Goal: Task Accomplishment & Management: Manage account settings

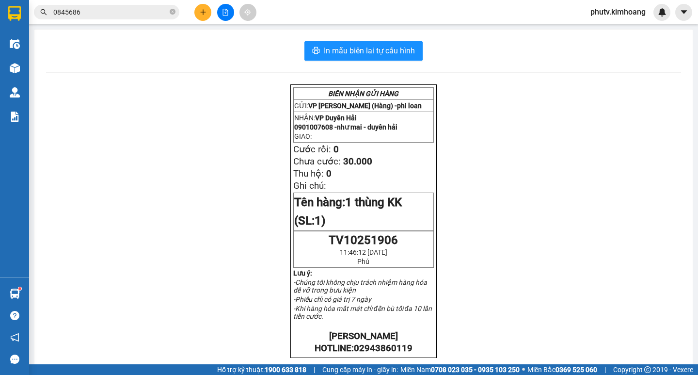
scroll to position [127, 0]
click at [96, 13] on input "0845686" at bounding box center [110, 12] width 114 height 11
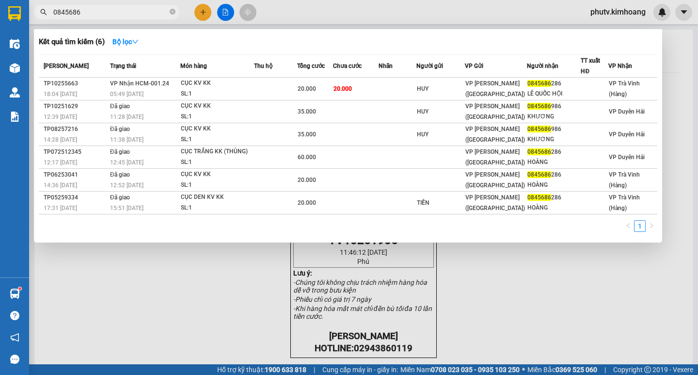
click at [96, 13] on input "0845686" at bounding box center [110, 12] width 114 height 11
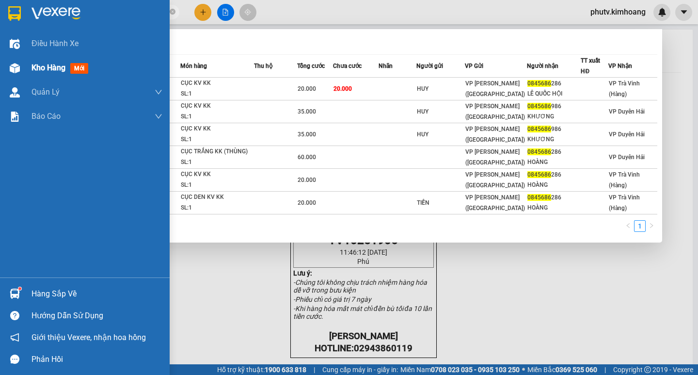
click at [57, 67] on span "Kho hàng" at bounding box center [49, 67] width 34 height 9
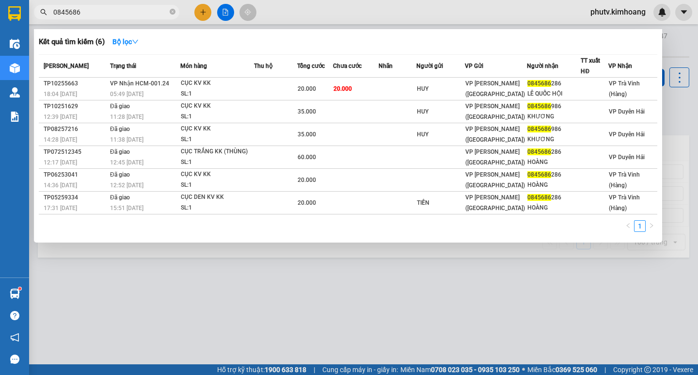
click at [223, 273] on div at bounding box center [349, 187] width 698 height 375
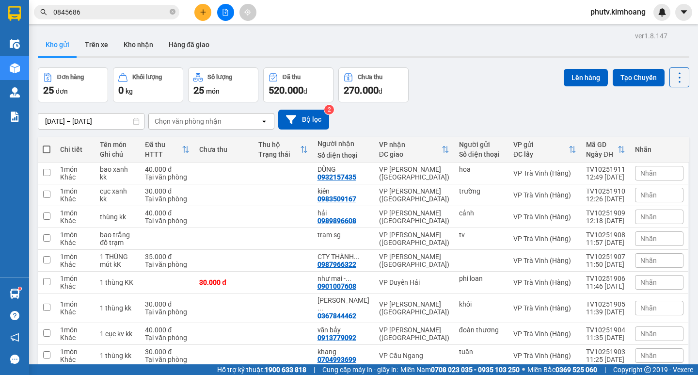
click at [45, 148] on span at bounding box center [47, 149] width 8 height 8
click at [47, 144] on input "checkbox" at bounding box center [47, 144] width 0 height 0
checkbox input "true"
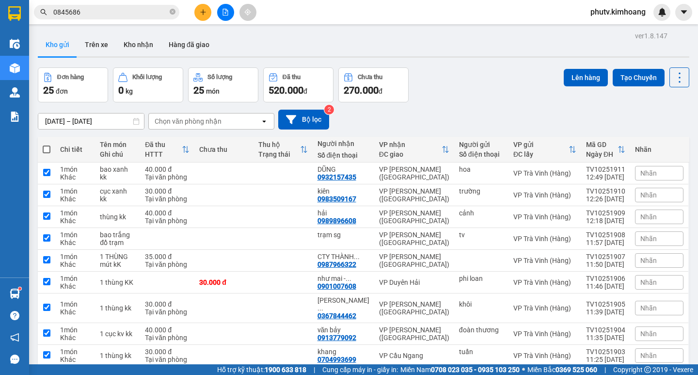
checkbox input "true"
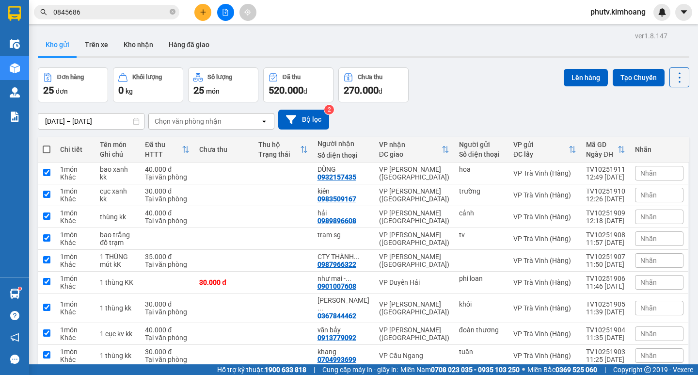
checkbox input "true"
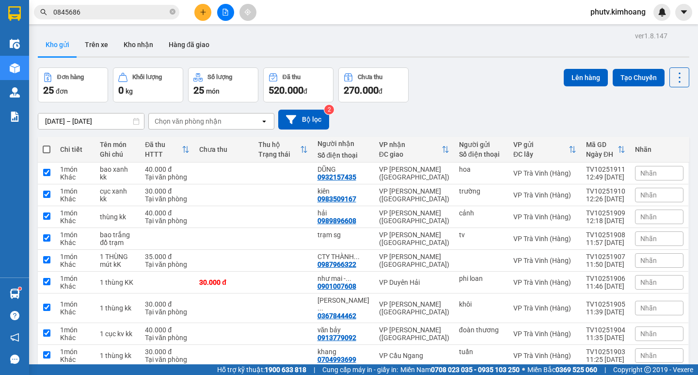
checkbox input "true"
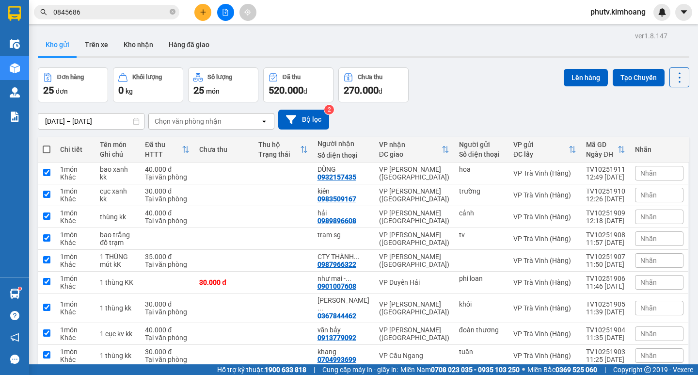
checkbox input "true"
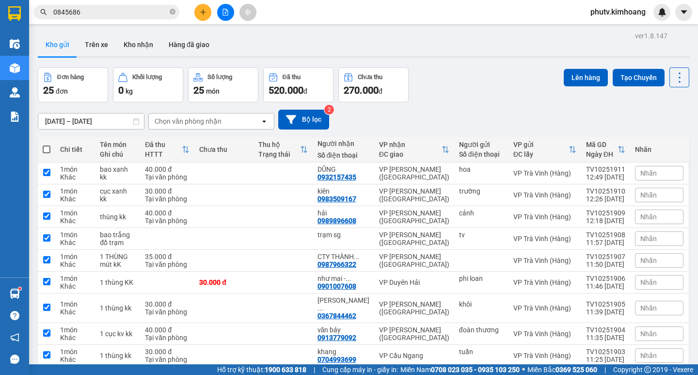
checkbox input "true"
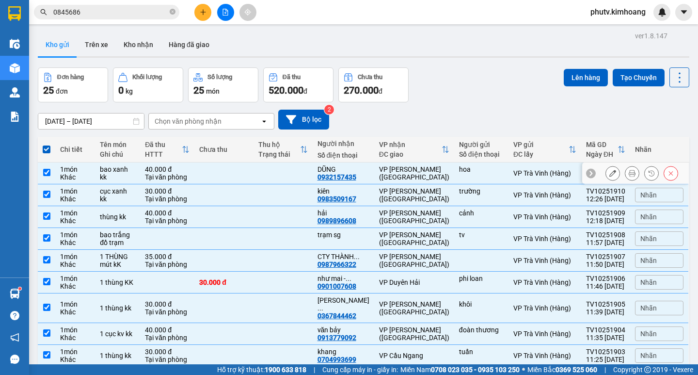
click at [75, 166] on div "1 món" at bounding box center [75, 169] width 30 height 8
checkbox input "false"
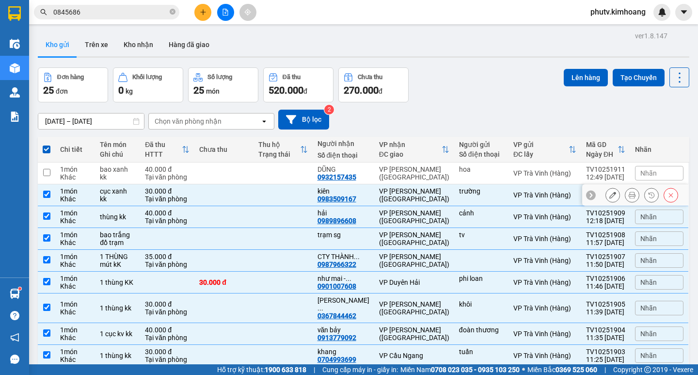
click at [90, 189] on div "1 món" at bounding box center [75, 191] width 30 height 8
checkbox input "false"
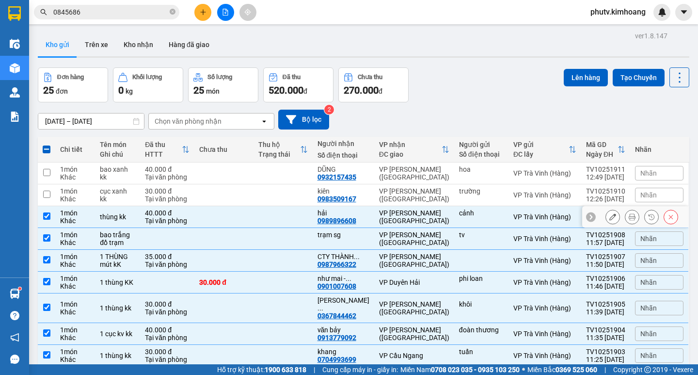
click at [100, 211] on td "thùng kk" at bounding box center [117, 217] width 45 height 22
checkbox input "false"
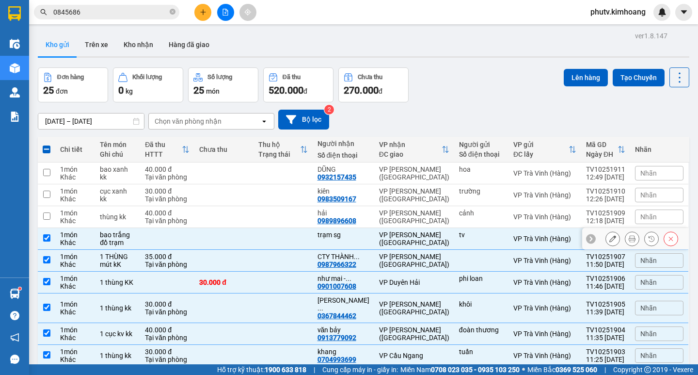
click at [107, 243] on div "bao trắng đồ trạm" at bounding box center [117, 239] width 35 height 16
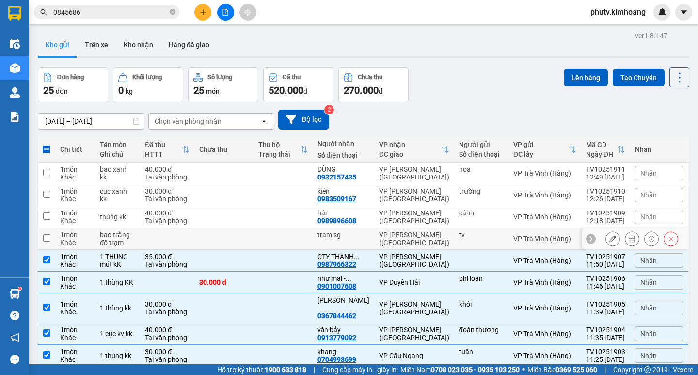
click at [107, 240] on div "bao trắng đồ trạm" at bounding box center [117, 239] width 35 height 16
checkbox input "true"
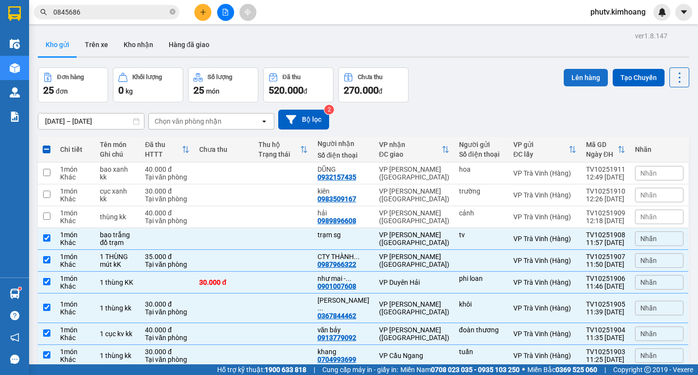
click at [574, 75] on button "Lên hàng" at bounding box center [586, 77] width 44 height 17
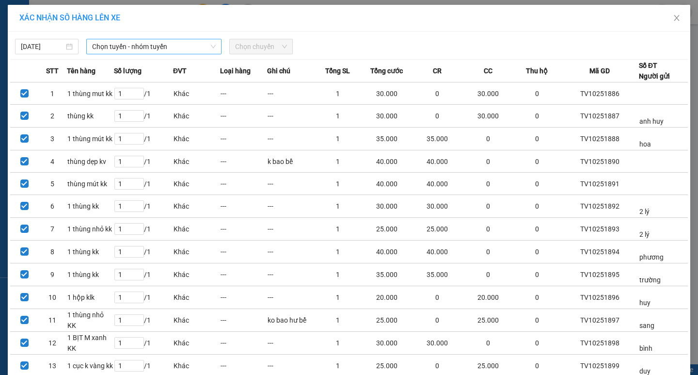
click at [146, 50] on span "Chọn tuyến - nhóm tuyến" at bounding box center [154, 46] width 124 height 15
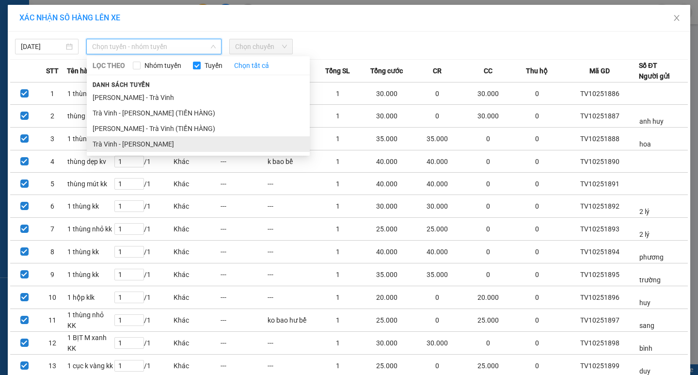
click at [154, 138] on li "Trà Vinh - [PERSON_NAME]" at bounding box center [198, 144] width 223 height 16
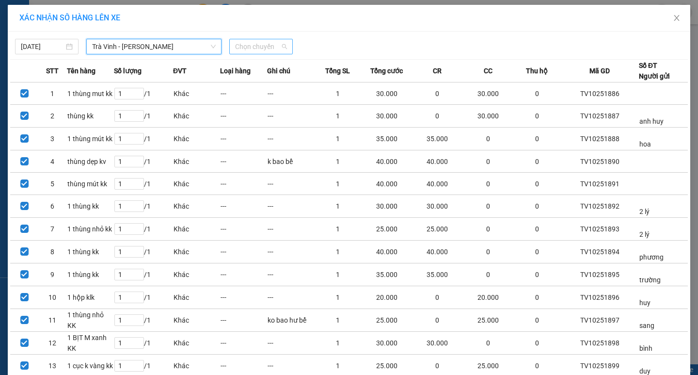
click at [243, 52] on span "Chọn chuyến" at bounding box center [261, 46] width 52 height 15
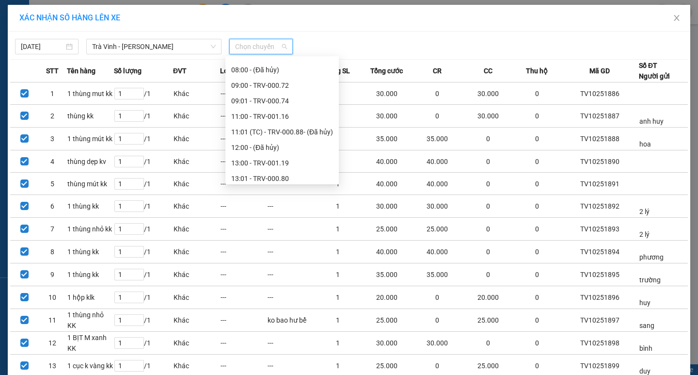
scroll to position [242, 0]
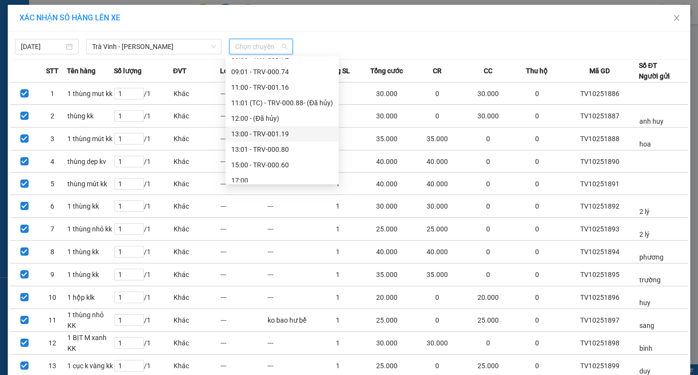
click at [274, 133] on div "13:00 - TRV-001.19" at bounding box center [282, 133] width 102 height 11
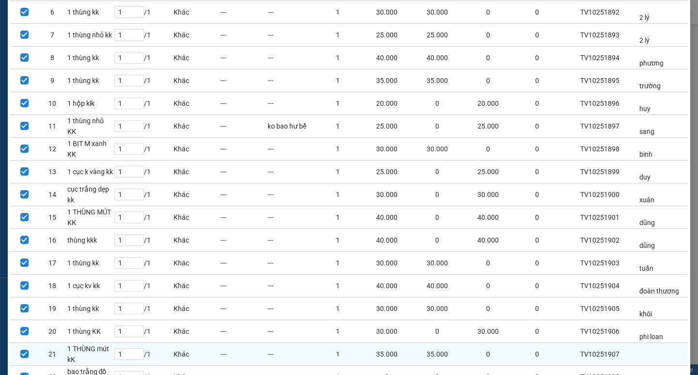
scroll to position [279, 0]
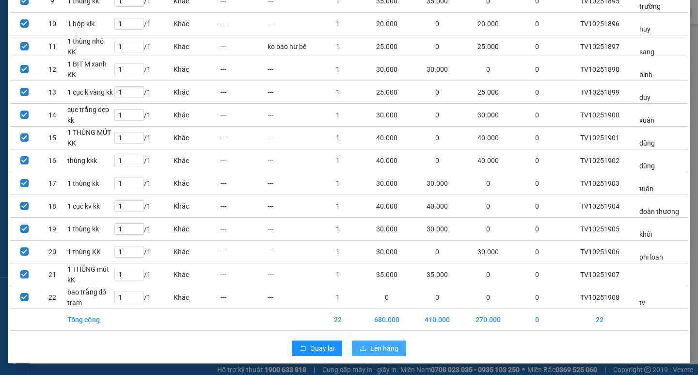
click at [378, 349] on span "Lên hàng" at bounding box center [384, 348] width 28 height 11
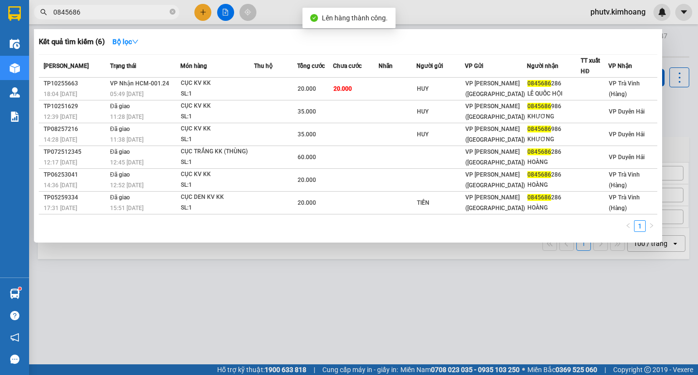
click at [91, 9] on input "0845686" at bounding box center [110, 12] width 114 height 11
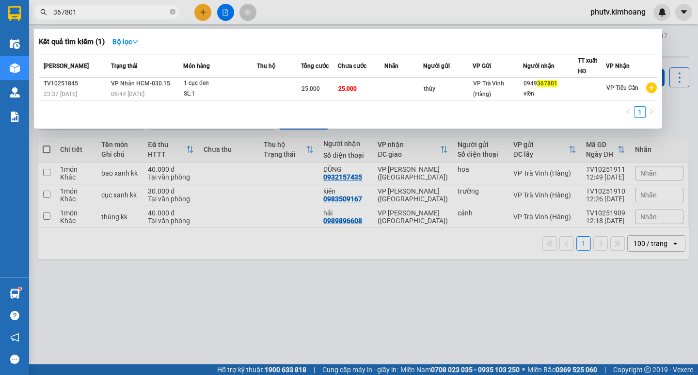
click at [133, 16] on input "367801" at bounding box center [110, 12] width 114 height 11
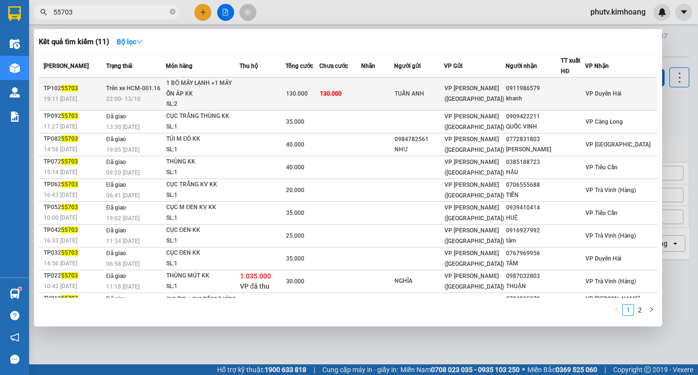
type input "55703"
click at [308, 91] on span "130.000" at bounding box center [297, 93] width 22 height 7
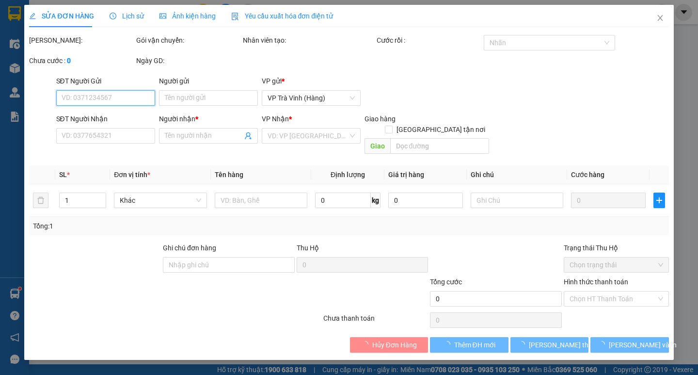
type input "TUẤN ANH"
type input "0911986579"
type input "khanh"
type input "130.000"
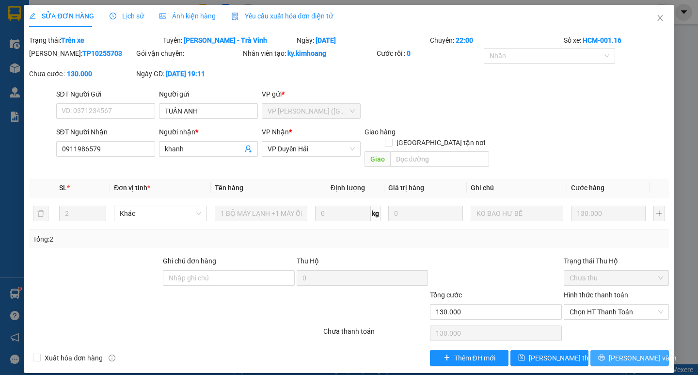
click at [619, 350] on button "[PERSON_NAME] và In" at bounding box center [629, 358] width 78 height 16
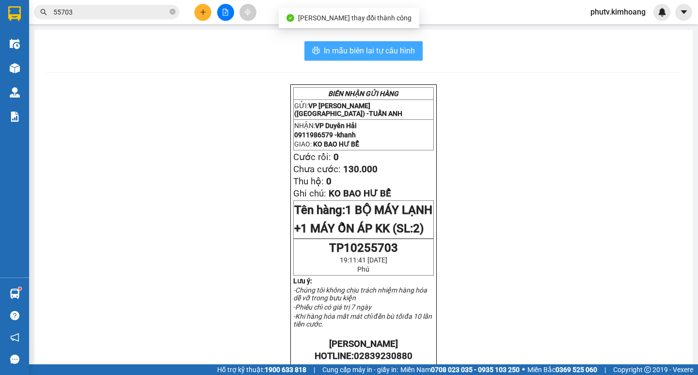
click at [380, 52] on span "In mẫu biên lai tự cấu hình" at bounding box center [369, 51] width 91 height 12
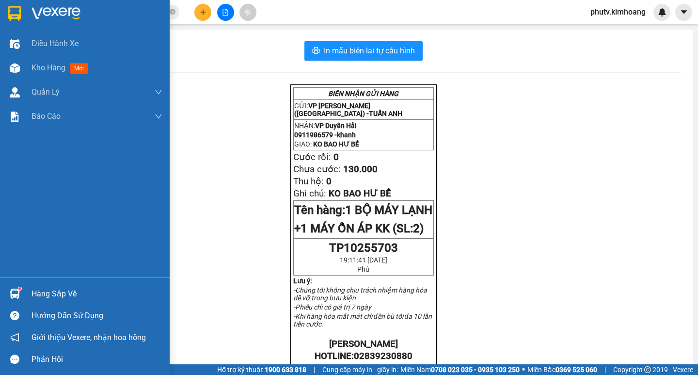
click at [26, 286] on div "Hàng sắp về" at bounding box center [85, 294] width 170 height 22
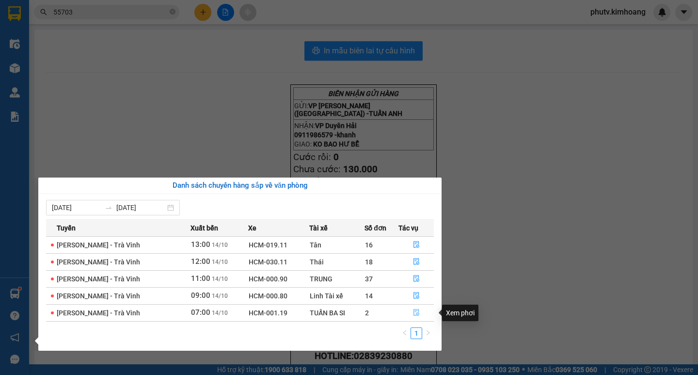
click at [413, 313] on icon "file-done" at bounding box center [416, 312] width 7 height 7
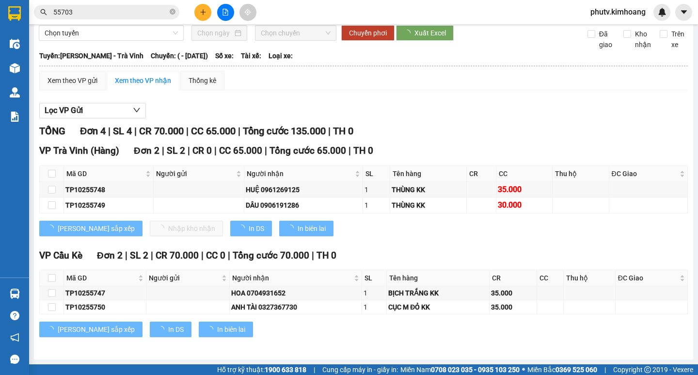
scroll to position [37, 0]
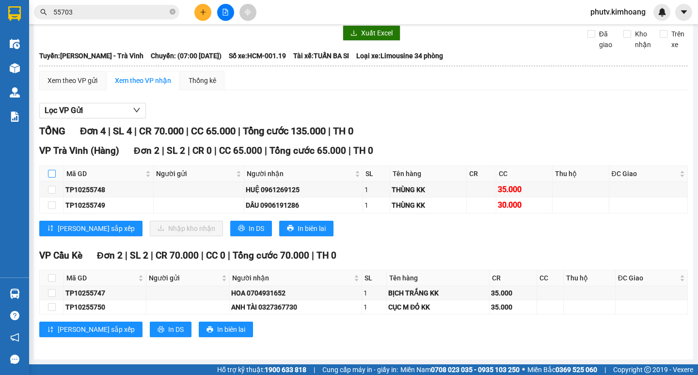
click at [48, 170] on input "checkbox" at bounding box center [52, 174] width 8 height 8
checkbox input "true"
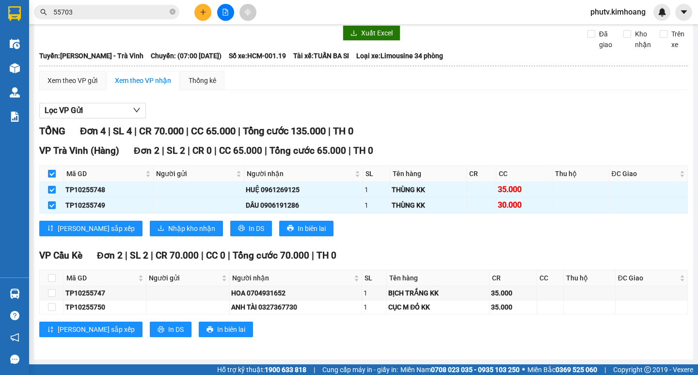
checkbox input "true"
click at [150, 221] on button "Nhập kho nhận" at bounding box center [186, 229] width 73 height 16
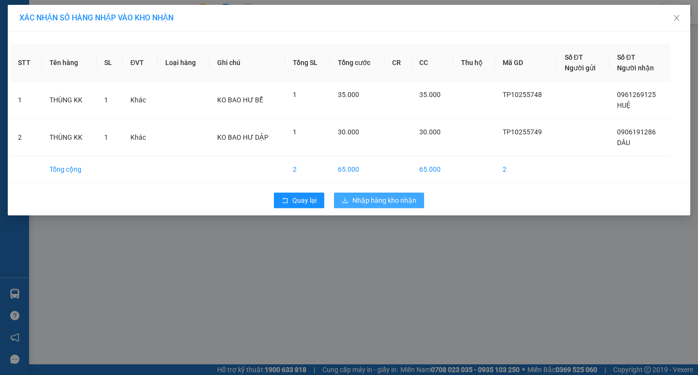
click at [348, 198] on icon "download" at bounding box center [345, 200] width 7 height 7
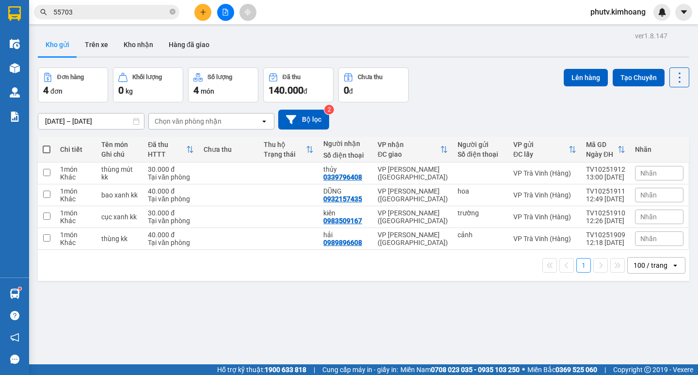
click at [128, 15] on input "55703" at bounding box center [110, 12] width 114 height 11
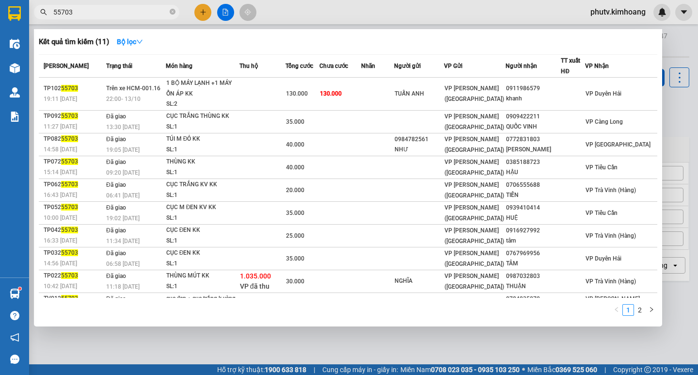
click at [128, 15] on input "55703" at bounding box center [110, 12] width 114 height 11
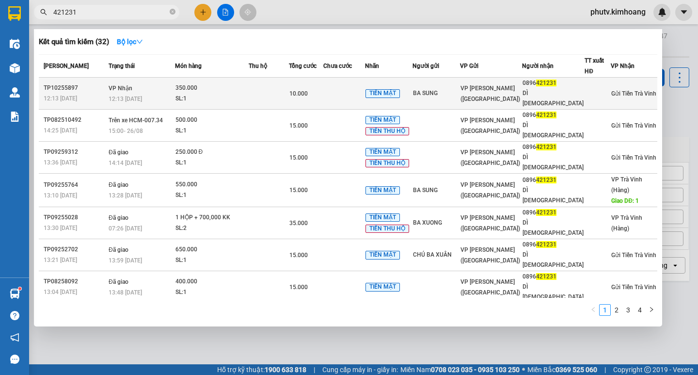
type input "421231"
click at [283, 87] on td at bounding box center [269, 94] width 40 height 32
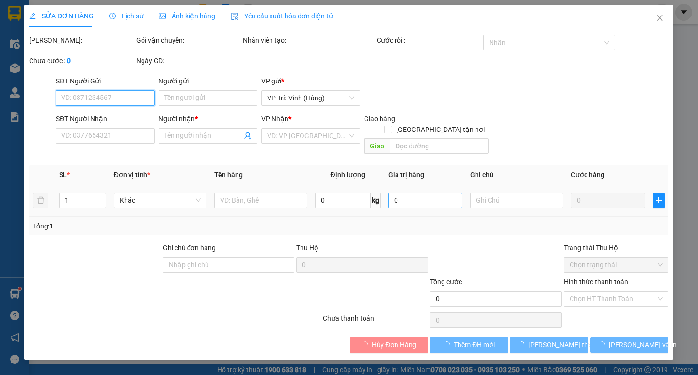
type input "BA SUNG"
type input "0896421231"
type input "DÌ [DEMOGRAPHIC_DATA]"
type input "10.000"
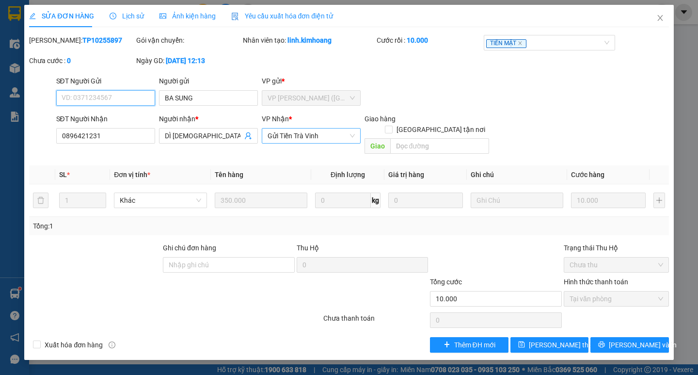
click at [329, 142] on span "Gửi Tiền Trà Vinh" at bounding box center [311, 135] width 87 height 15
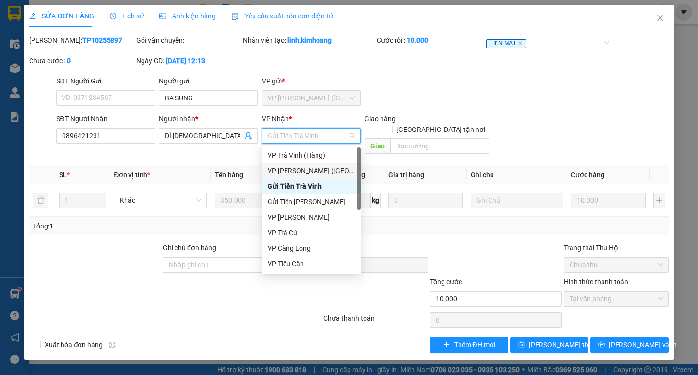
click at [305, 164] on div "VP [PERSON_NAME] ([GEOGRAPHIC_DATA])" at bounding box center [311, 171] width 99 height 16
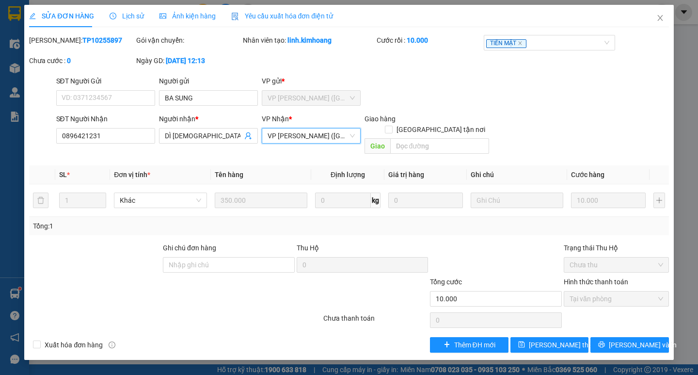
click at [301, 139] on span "VP [PERSON_NAME] ([GEOGRAPHIC_DATA])" at bounding box center [311, 135] width 87 height 15
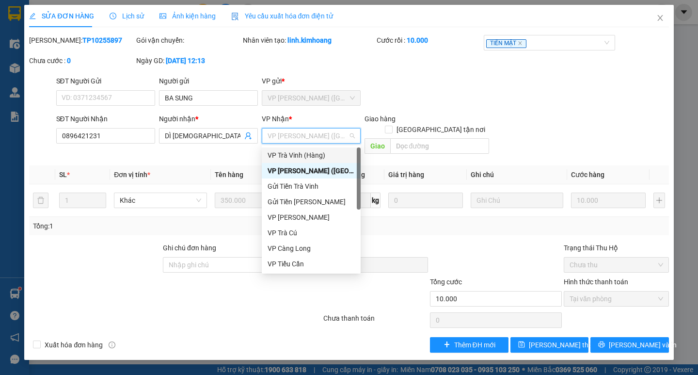
click at [303, 158] on div "VP Trà Vinh (Hàng)" at bounding box center [311, 155] width 87 height 11
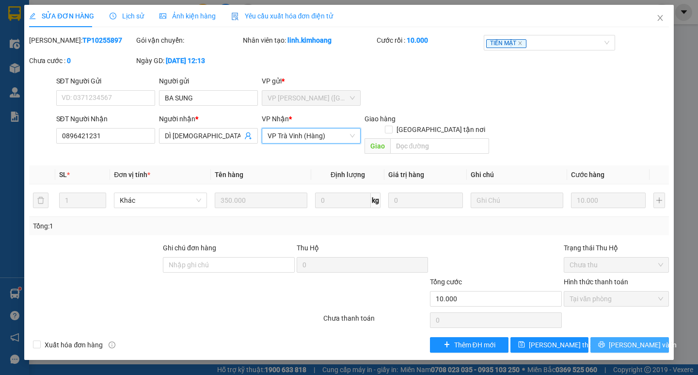
drag, startPoint x: 611, startPoint y: 339, endPoint x: 588, endPoint y: 317, distance: 31.2
click at [611, 339] on button "[PERSON_NAME] và In" at bounding box center [629, 345] width 78 height 16
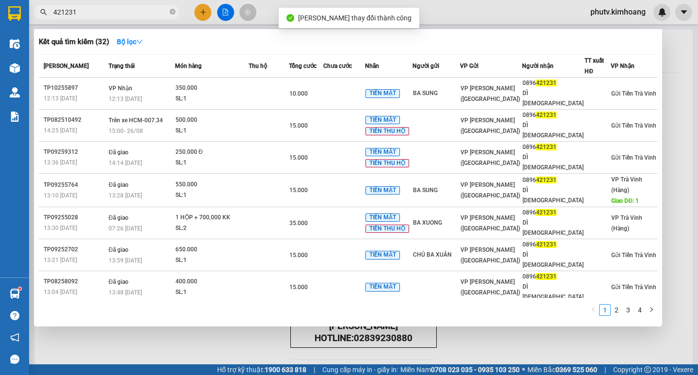
click at [147, 8] on input "421231" at bounding box center [110, 12] width 114 height 11
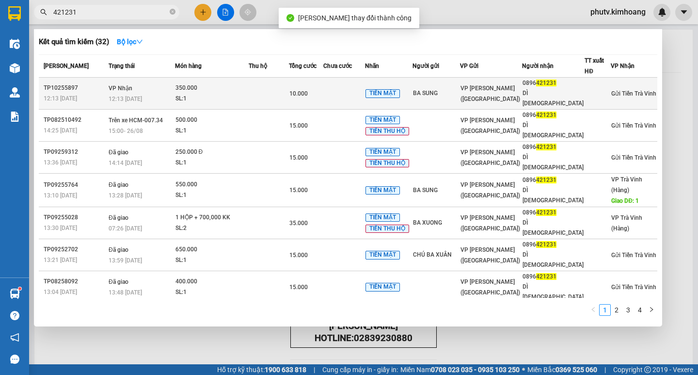
click at [261, 89] on td at bounding box center [269, 94] width 40 height 32
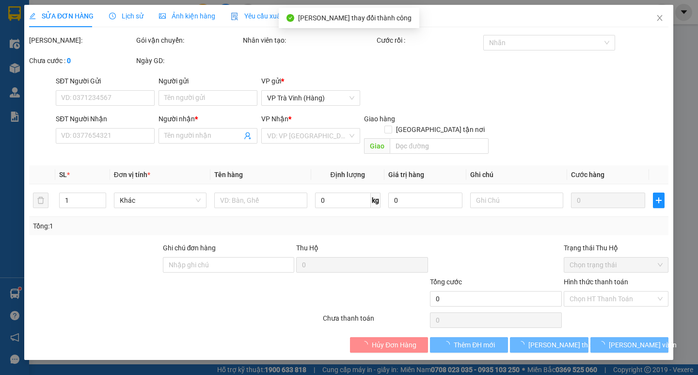
type input "BA SUNG"
type input "0896421231"
type input "DÌ [DEMOGRAPHIC_DATA]"
type input "10.000"
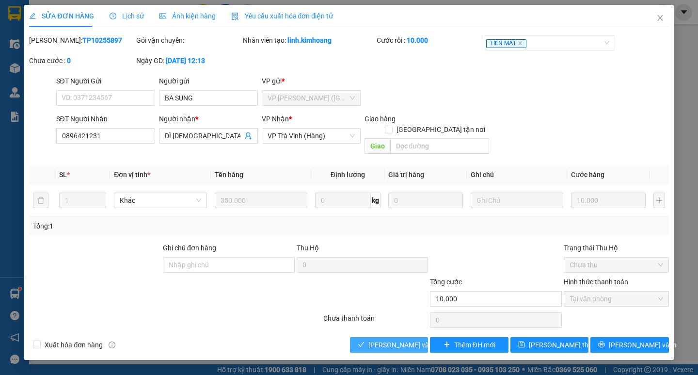
click at [380, 339] on span "[PERSON_NAME] và Giao hàng" at bounding box center [414, 344] width 93 height 11
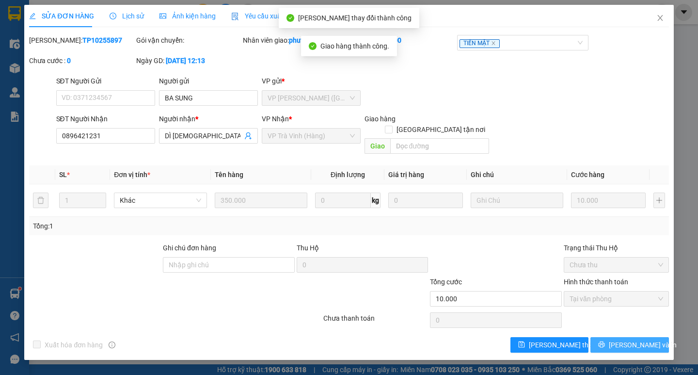
click at [605, 341] on icon "printer" at bounding box center [602, 344] width 6 height 6
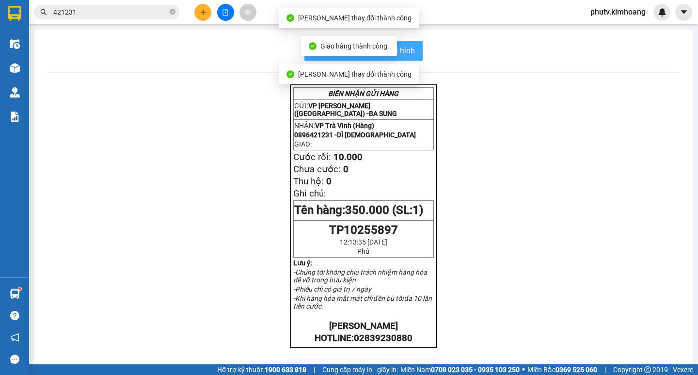
click at [412, 44] on button "In mẫu biên lai tự cấu hình" at bounding box center [363, 50] width 118 height 19
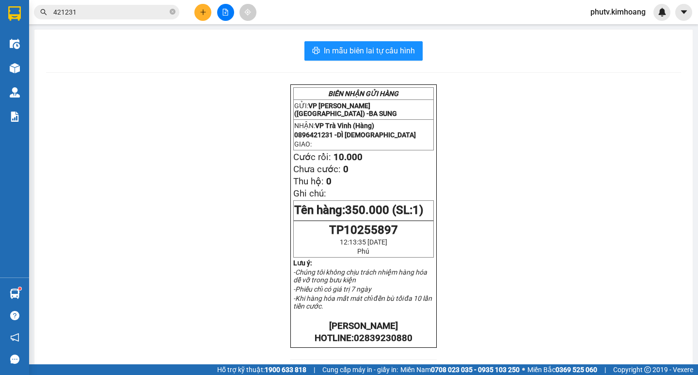
click at [199, 8] on button at bounding box center [202, 12] width 17 height 17
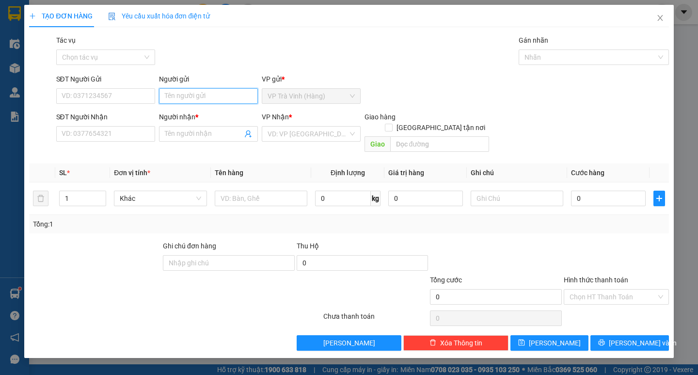
click at [199, 103] on input "Người gửi" at bounding box center [208, 96] width 99 height 16
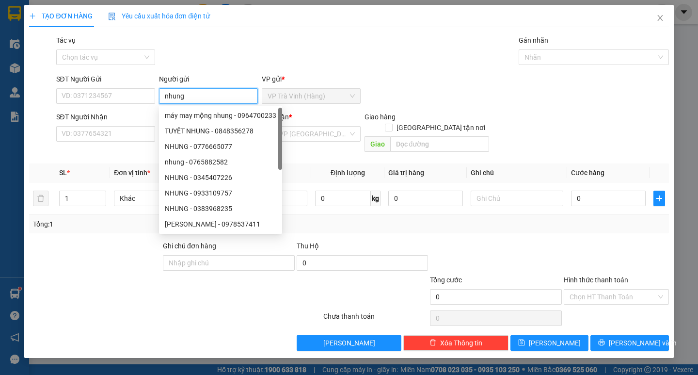
type input "nhung"
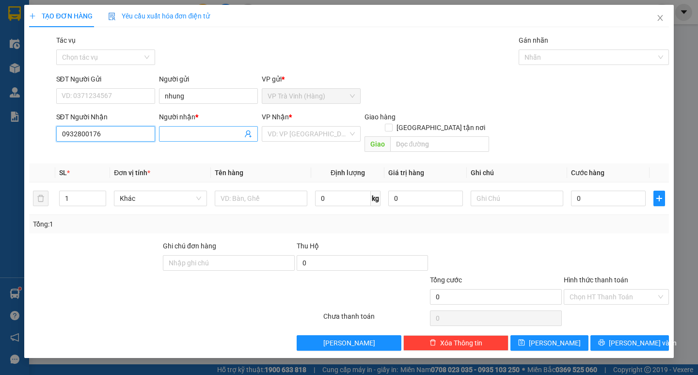
type input "0932800176"
click at [174, 135] on input "Người nhận *" at bounding box center [204, 133] width 78 height 11
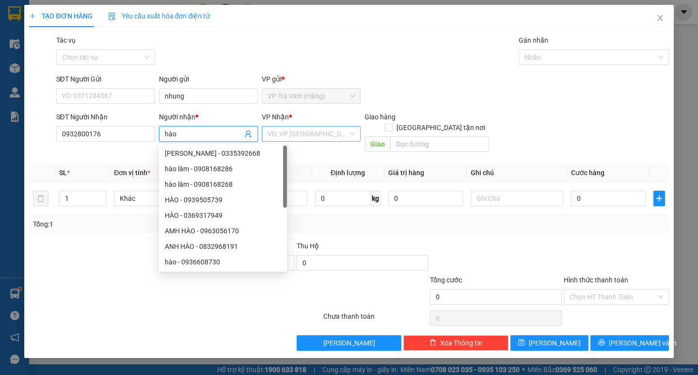
type input "hào"
click at [283, 139] on input "search" at bounding box center [308, 134] width 80 height 15
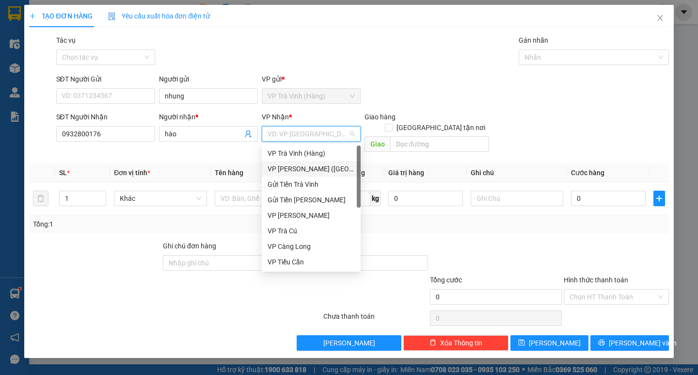
click at [321, 169] on div "VP [PERSON_NAME] ([GEOGRAPHIC_DATA])" at bounding box center [311, 168] width 87 height 11
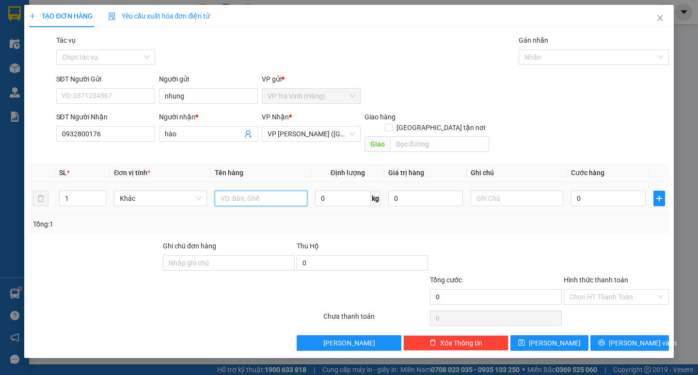
click at [289, 190] on input "text" at bounding box center [261, 198] width 93 height 16
type input "1 thùng kk"
click at [614, 194] on input "0" at bounding box center [608, 198] width 75 height 16
type input "3"
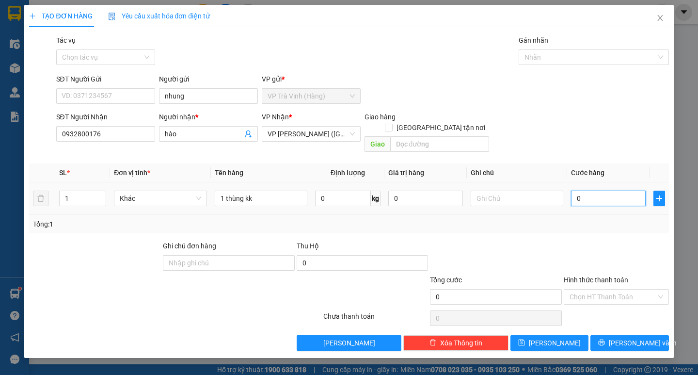
type input "3"
type input "30"
type input "30.000"
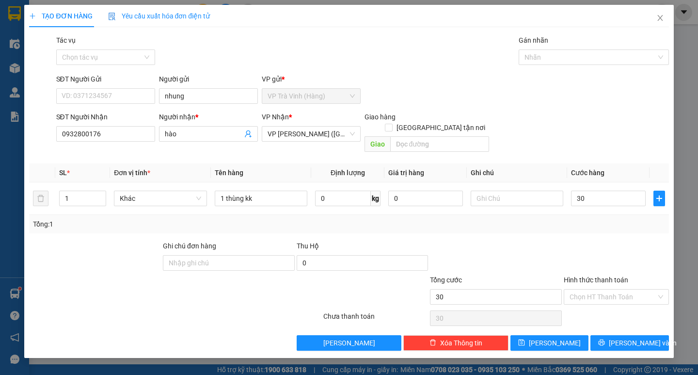
type input "30.000"
click at [596, 224] on div "Transit Pickup Surcharge Ids Transit Deliver Surcharge Ids Transit Deliver Surc…" at bounding box center [348, 193] width 639 height 316
click at [595, 289] on input "Hình thức thanh toán" at bounding box center [613, 296] width 87 height 15
click at [604, 308] on div "Tại văn phòng" at bounding box center [617, 305] width 94 height 11
type input "0"
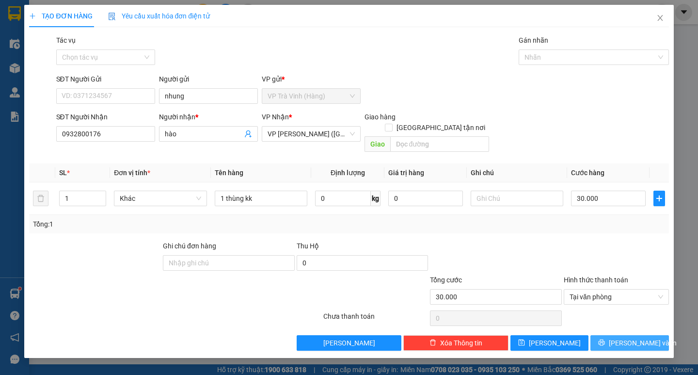
click at [606, 335] on button "[PERSON_NAME] và In" at bounding box center [629, 343] width 78 height 16
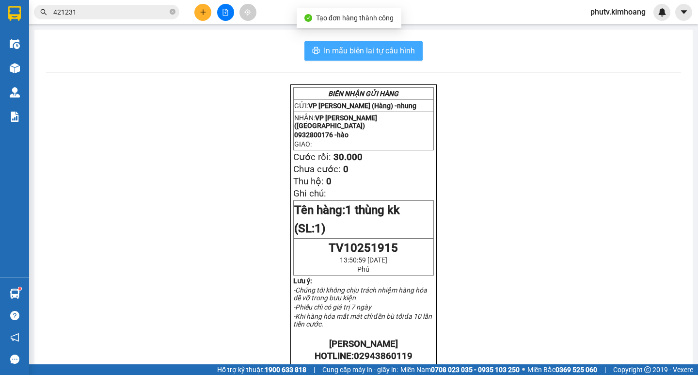
click at [391, 52] on span "In mẫu biên lai tự cấu hình" at bounding box center [369, 51] width 91 height 12
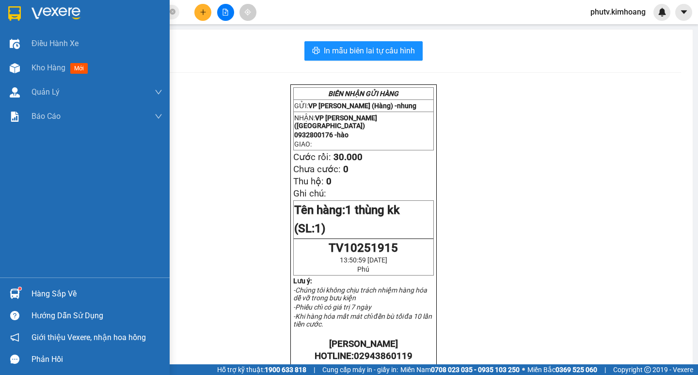
drag, startPoint x: 45, startPoint y: 290, endPoint x: 51, endPoint y: 286, distance: 7.8
click at [44, 291] on div "Hàng sắp về" at bounding box center [97, 293] width 131 height 15
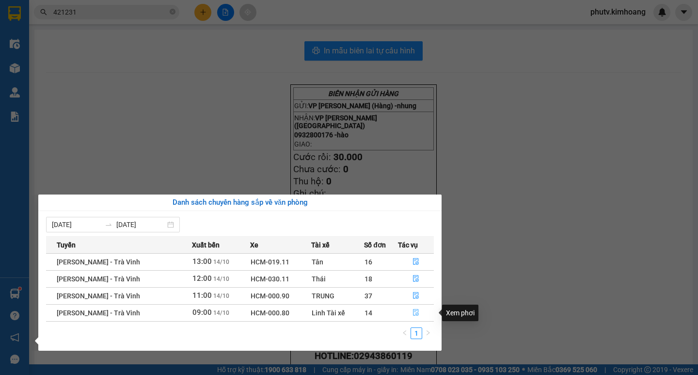
click at [415, 310] on icon "file-done" at bounding box center [415, 312] width 7 height 7
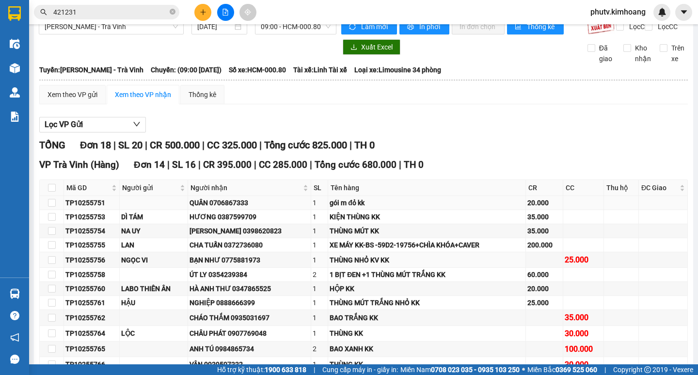
scroll to position [37, 0]
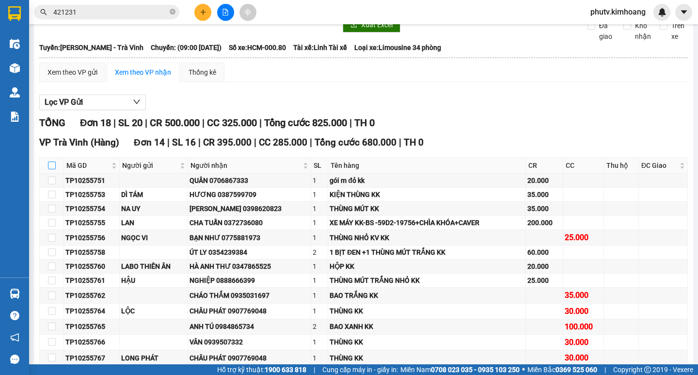
click at [49, 171] on label at bounding box center [52, 165] width 8 height 11
click at [49, 169] on input "checkbox" at bounding box center [52, 165] width 8 height 8
checkbox input "true"
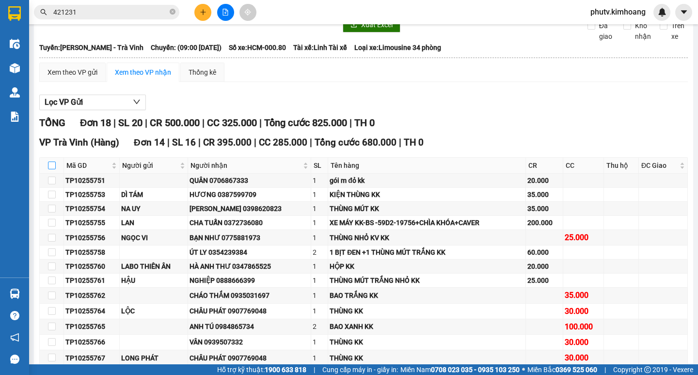
checkbox input "true"
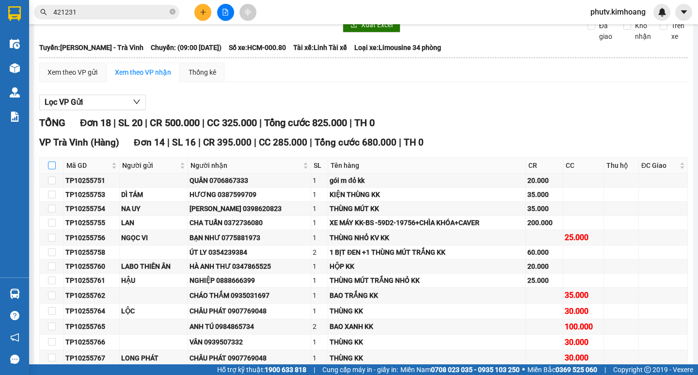
checkbox input "true"
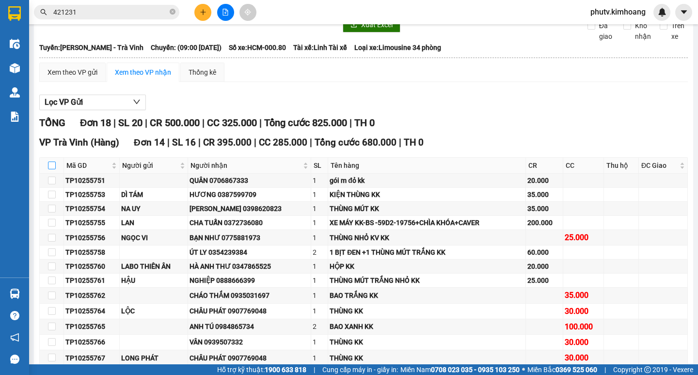
checkbox input "true"
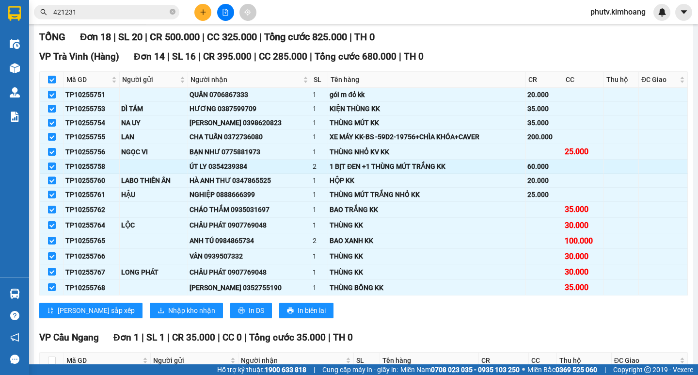
scroll to position [328, 0]
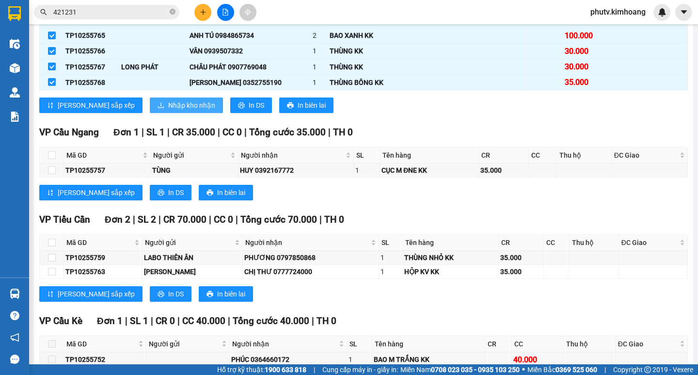
click at [168, 108] on span "Nhập kho nhận" at bounding box center [191, 105] width 47 height 11
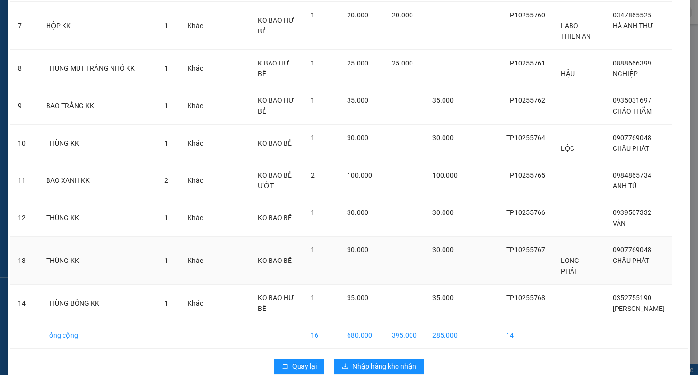
scroll to position [311, 0]
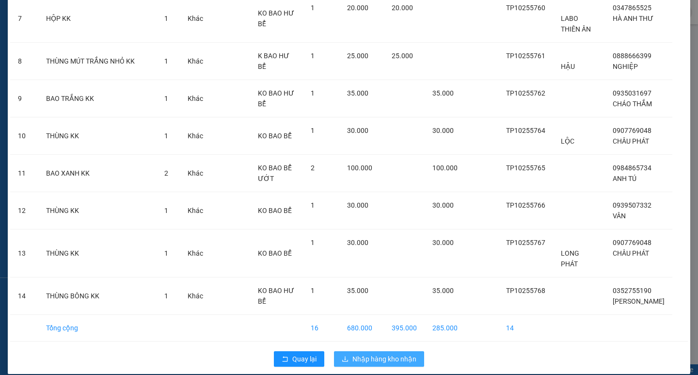
click at [384, 353] on span "Nhập hàng kho nhận" at bounding box center [384, 358] width 64 height 11
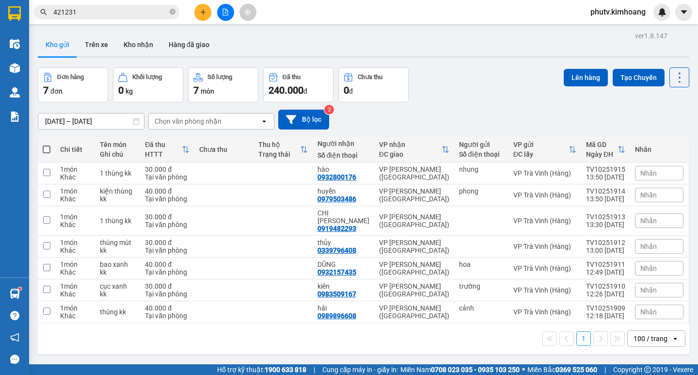
drag, startPoint x: 395, startPoint y: 347, endPoint x: 398, endPoint y: 295, distance: 51.9
click at [396, 345] on div "ver 1.8.147 Kho gửi Trên xe Kho nhận Hàng đã giao Đơn hàng 7 đơn Khối lượng 0 k…" at bounding box center [363, 216] width 659 height 375
click at [175, 16] on span "421231" at bounding box center [106, 12] width 145 height 15
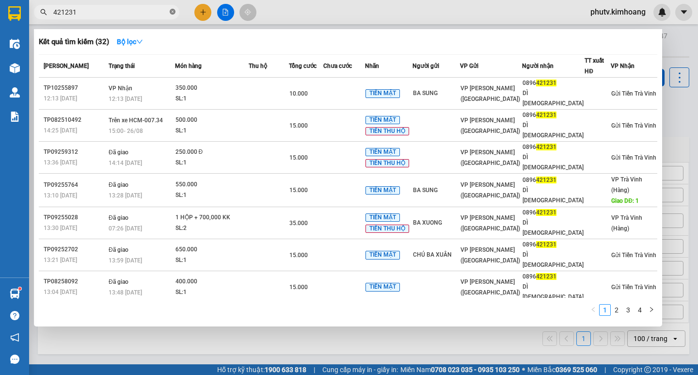
drag, startPoint x: 174, startPoint y: 16, endPoint x: 168, endPoint y: 15, distance: 5.9
click at [173, 16] on span at bounding box center [173, 12] width 6 height 9
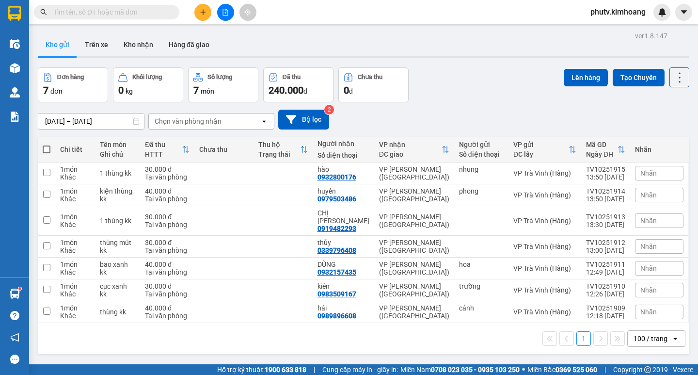
click at [168, 15] on span at bounding box center [106, 12] width 145 height 15
click at [153, 10] on input "text" at bounding box center [110, 12] width 114 height 11
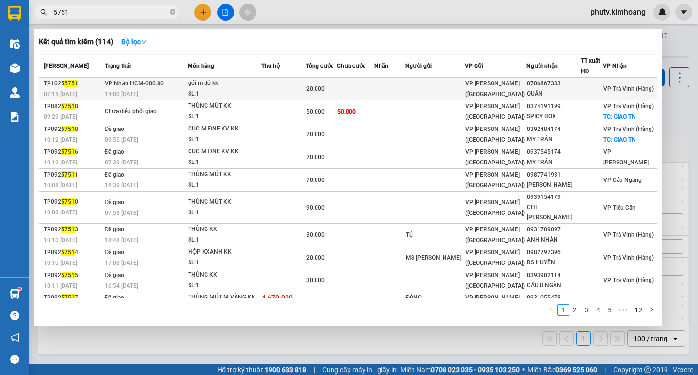
type input "5751"
click at [405, 88] on td at bounding box center [389, 89] width 31 height 23
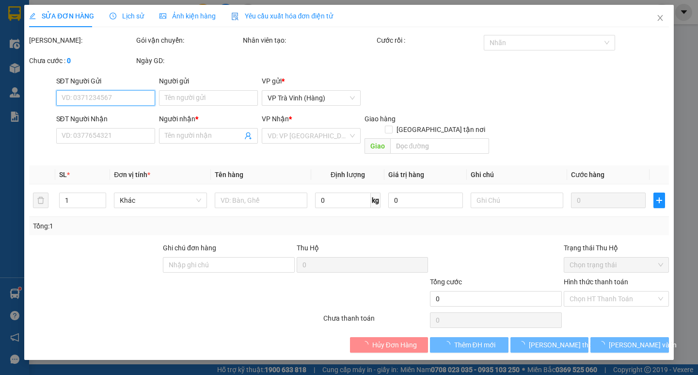
type input "0706867333"
type input "QUÂN"
type input "20.000"
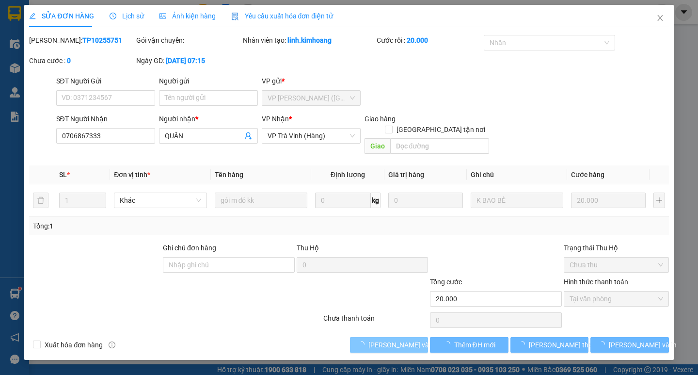
click at [398, 327] on div "Total Paid Fee 20.000 Total UnPaid Fee 0 Cash Collection Total Fee Mã ĐH: TP102…" at bounding box center [348, 193] width 639 height 317
drag, startPoint x: 400, startPoint y: 328, endPoint x: 397, endPoint y: 333, distance: 5.7
click at [400, 337] on button "[PERSON_NAME] và Giao hàng" at bounding box center [389, 345] width 78 height 16
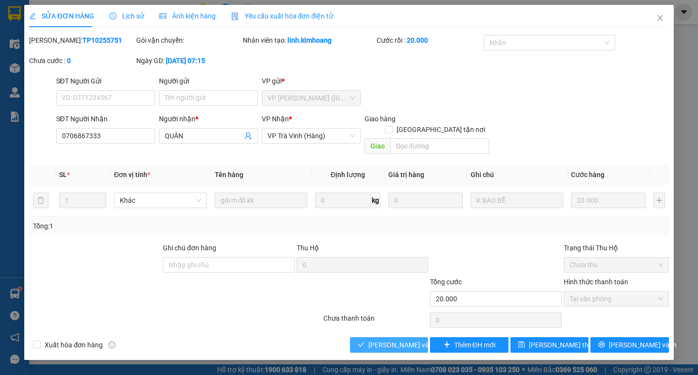
click at [397, 339] on span "[PERSON_NAME] và Giao hàng" at bounding box center [414, 344] width 93 height 11
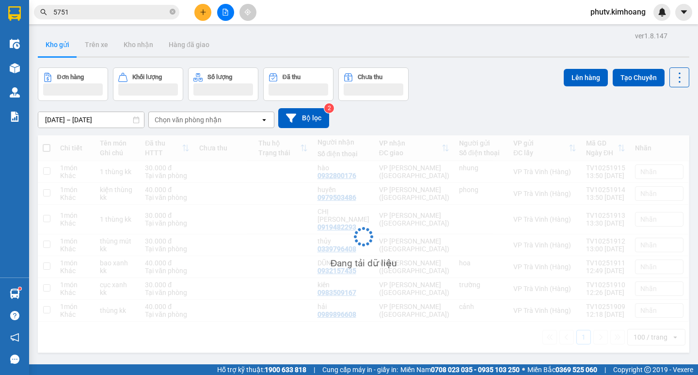
click at [165, 9] on input "5751" at bounding box center [110, 12] width 114 height 11
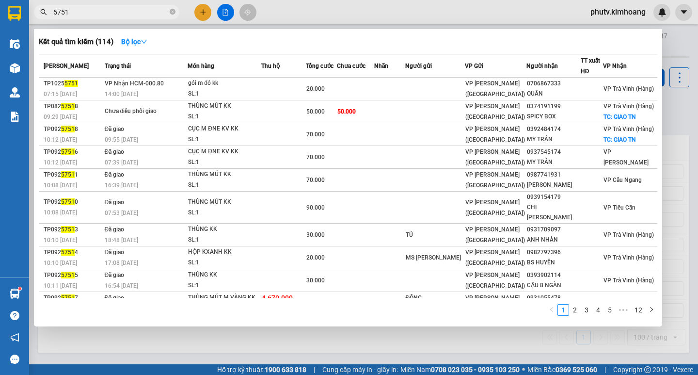
click at [165, 9] on input "5751" at bounding box center [110, 12] width 114 height 11
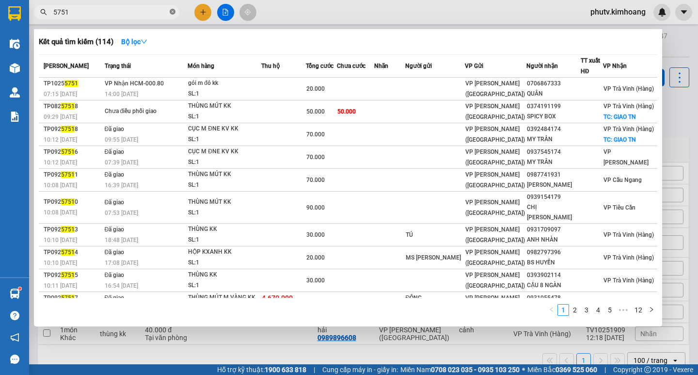
click at [171, 10] on icon "close-circle" at bounding box center [173, 12] width 6 height 6
click at [171, 11] on span at bounding box center [173, 12] width 6 height 11
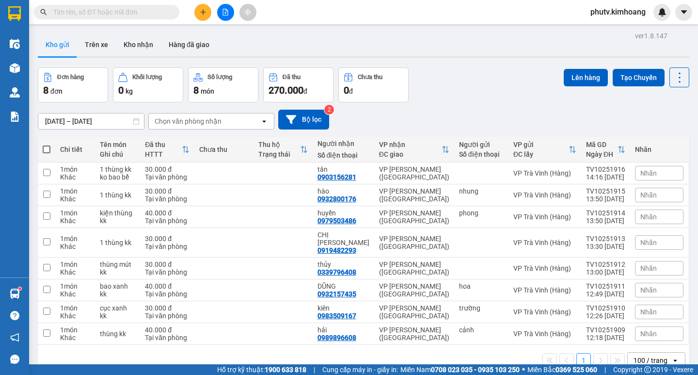
click at [152, 11] on input "text" at bounding box center [110, 12] width 114 height 11
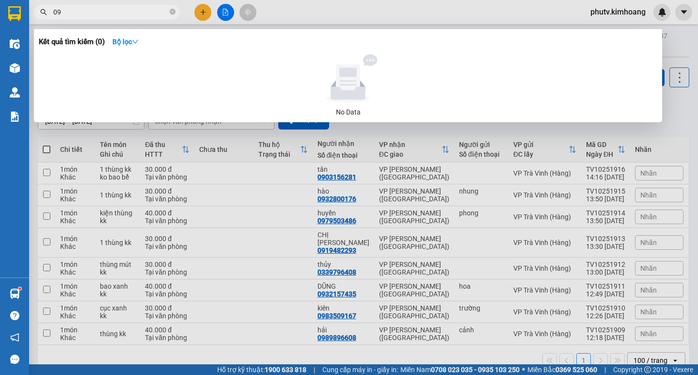
type input "0"
type input "0935446"
